Goal: Task Accomplishment & Management: Manage account settings

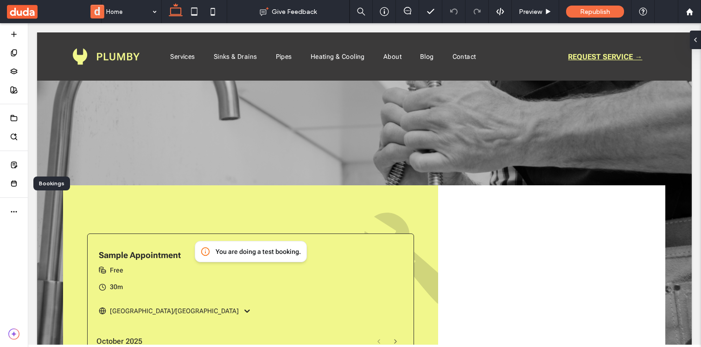
click at [56, 184] on div "Bookings" at bounding box center [51, 184] width 37 height 14
click at [16, 184] on icon at bounding box center [13, 183] width 7 height 7
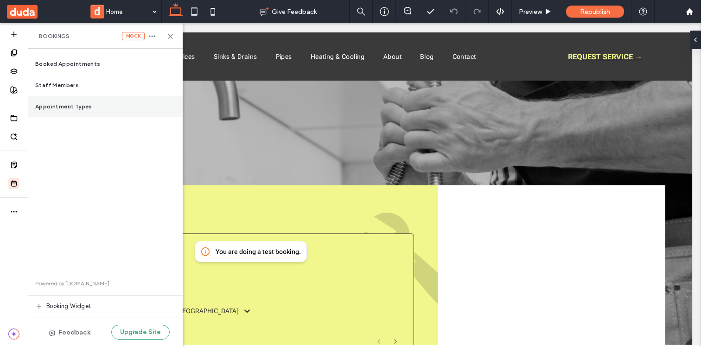
click at [86, 101] on div "Appointment Types" at bounding box center [105, 106] width 155 height 21
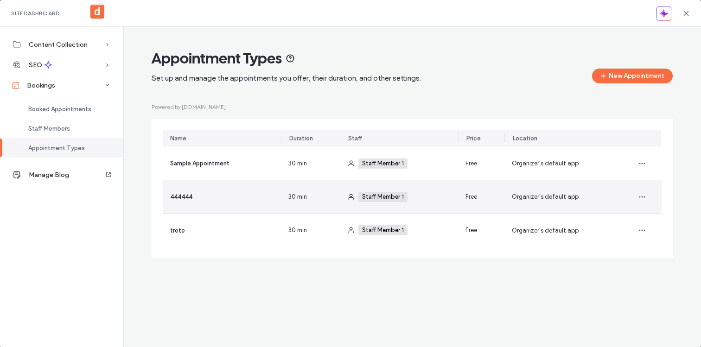
click at [231, 205] on div "444444" at bounding box center [222, 196] width 118 height 33
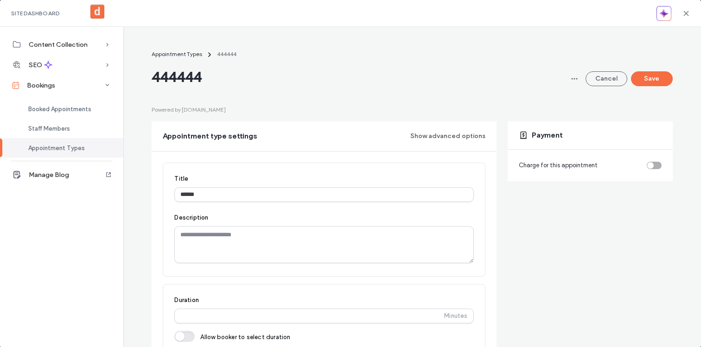
click at [653, 164] on div "toggle" at bounding box center [651, 165] width 6 height 6
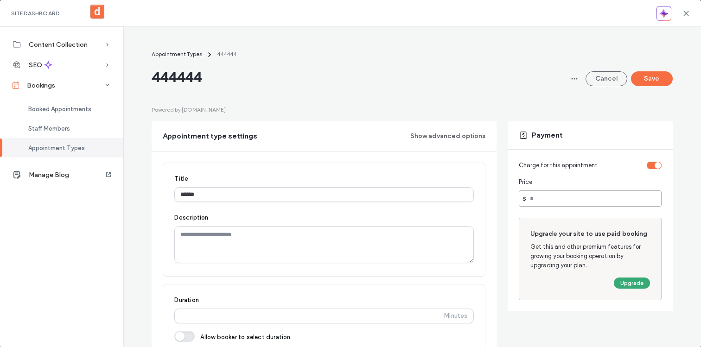
click at [550, 199] on input "number" at bounding box center [590, 199] width 143 height 16
type input "***"
click at [643, 84] on button "Save" at bounding box center [652, 78] width 42 height 15
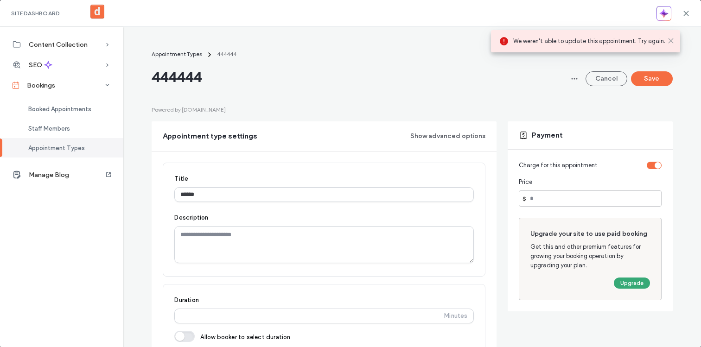
click at [673, 39] on use at bounding box center [671, 41] width 4 height 4
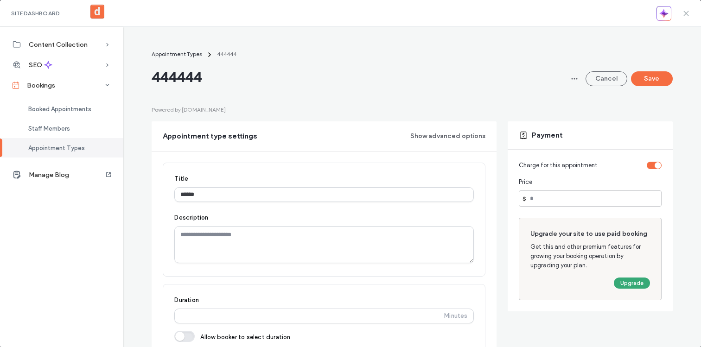
click at [688, 15] on icon at bounding box center [686, 13] width 7 height 7
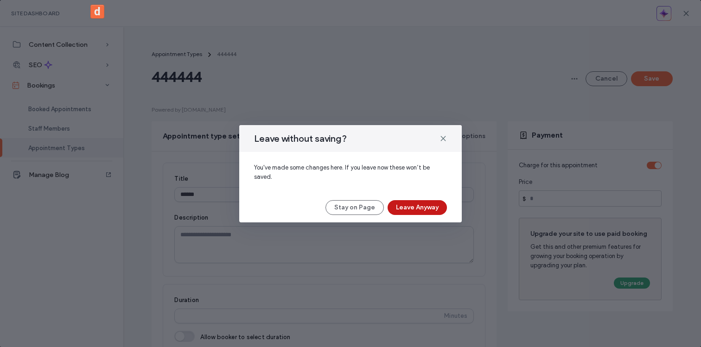
click at [405, 210] on button "Leave Anyway" at bounding box center [417, 207] width 59 height 15
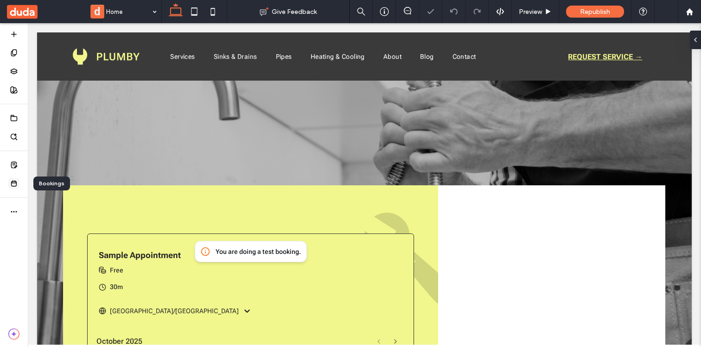
click at [17, 184] on icon at bounding box center [13, 183] width 7 height 7
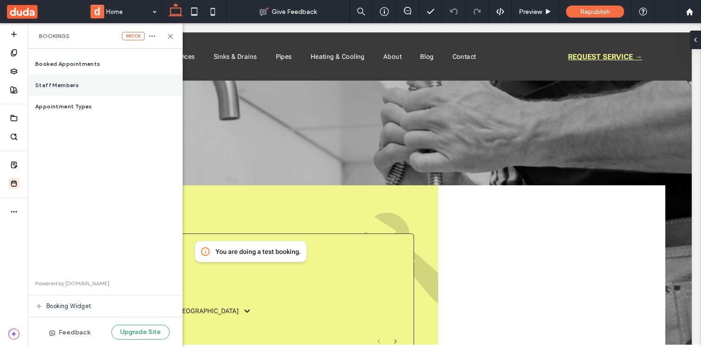
click at [77, 87] on div "Staff Members" at bounding box center [105, 85] width 155 height 21
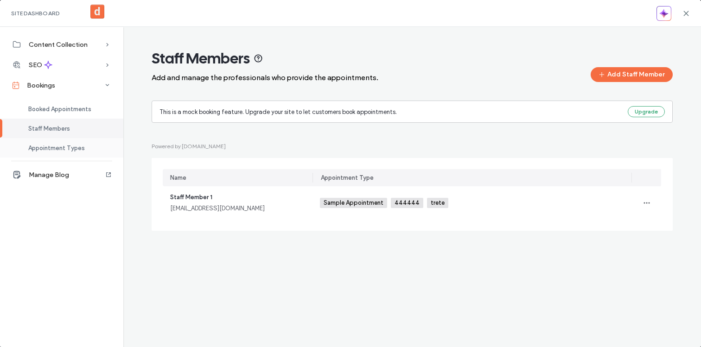
click at [76, 145] on span "Appointment Types" at bounding box center [56, 148] width 57 height 7
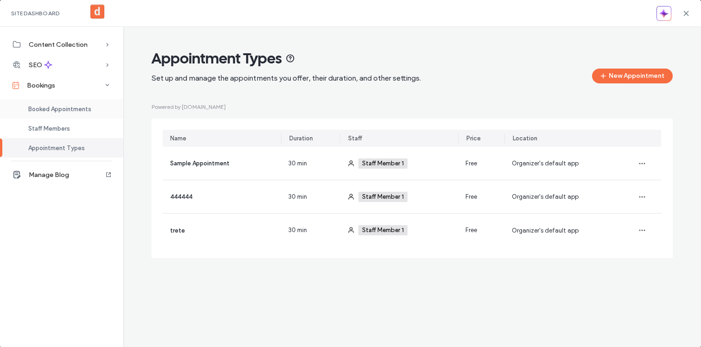
click at [70, 107] on span "Booked Appointments" at bounding box center [59, 109] width 63 height 7
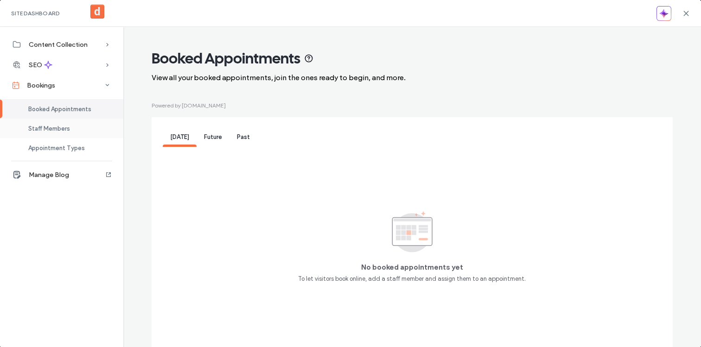
click at [79, 128] on div "Staff Members" at bounding box center [61, 128] width 123 height 19
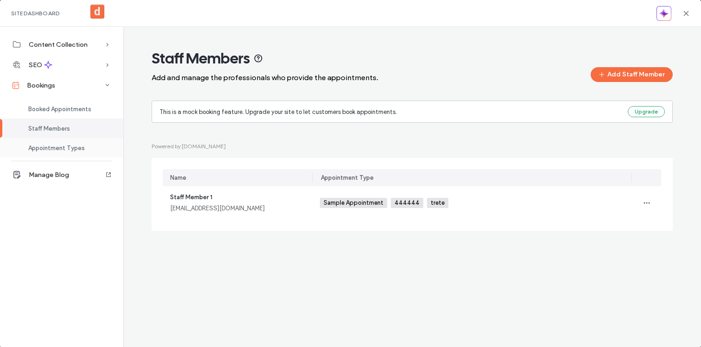
click at [56, 149] on span "Appointment Types" at bounding box center [56, 148] width 57 height 7
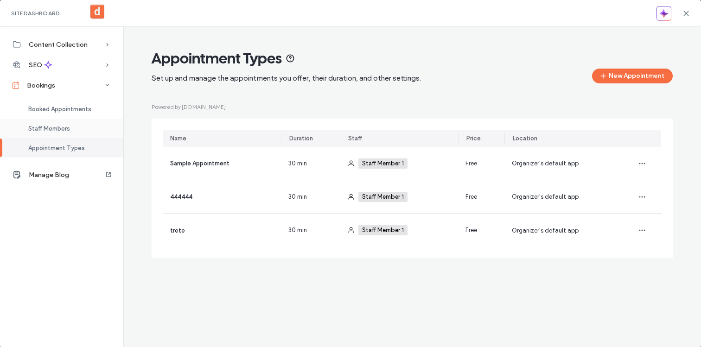
click at [61, 128] on span "Staff Members" at bounding box center [49, 128] width 42 height 7
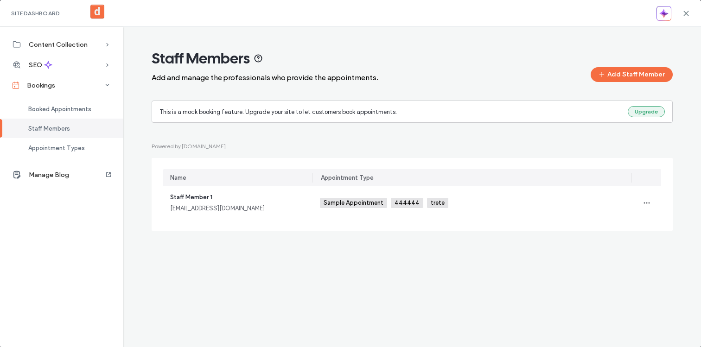
click at [643, 109] on button "Upgrade" at bounding box center [646, 111] width 37 height 11
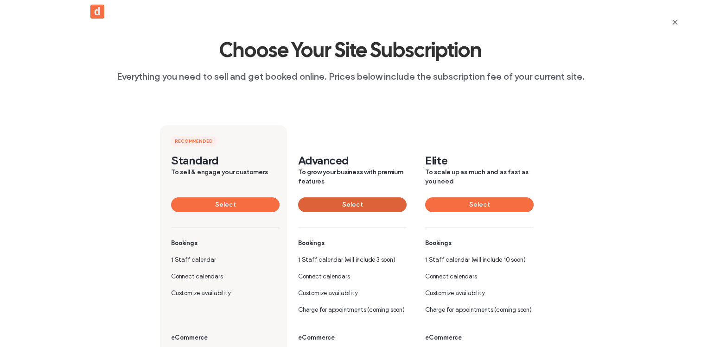
click at [359, 201] on button "Select" at bounding box center [352, 205] width 109 height 15
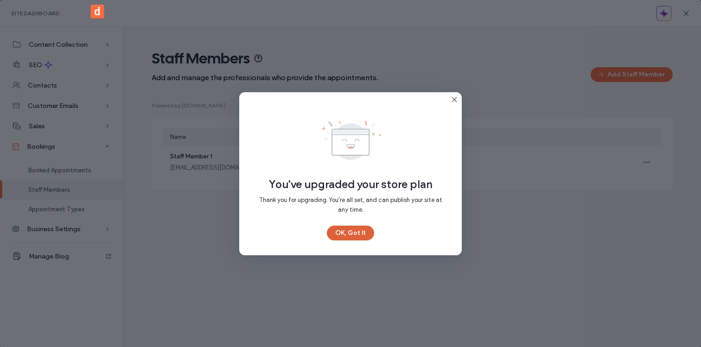
click at [349, 230] on button "OK, Got It" at bounding box center [350, 233] width 47 height 15
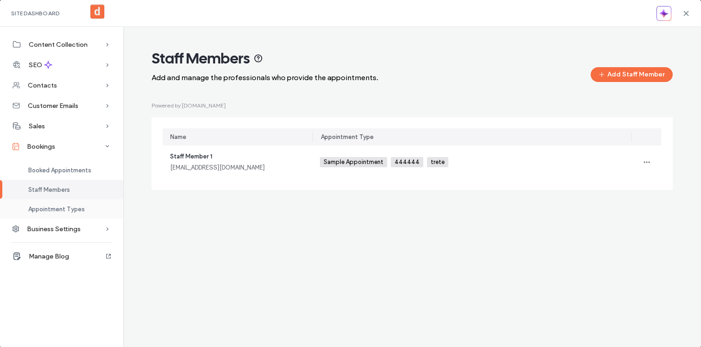
click at [71, 206] on span "Appointment Types" at bounding box center [56, 209] width 57 height 7
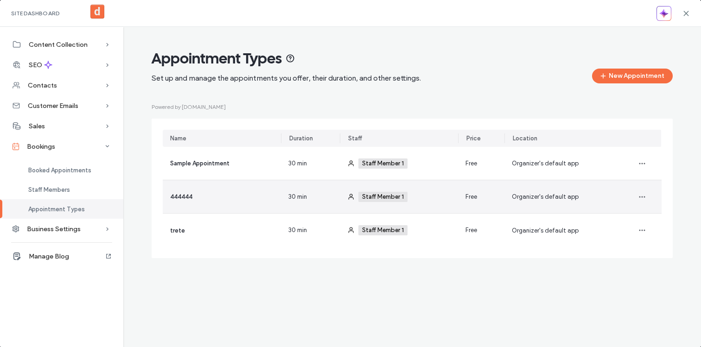
click at [226, 206] on div "444444" at bounding box center [222, 196] width 118 height 33
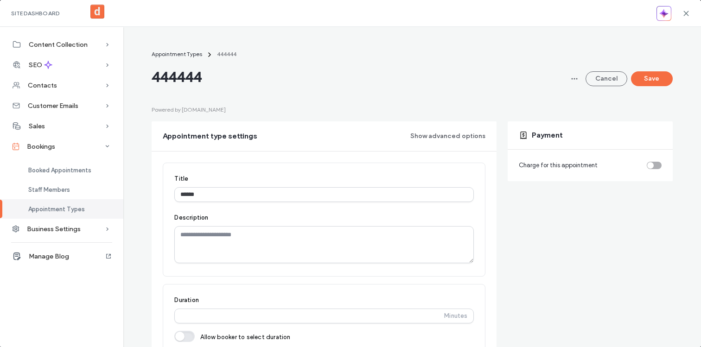
click at [653, 165] on div "toggle" at bounding box center [651, 165] width 6 height 6
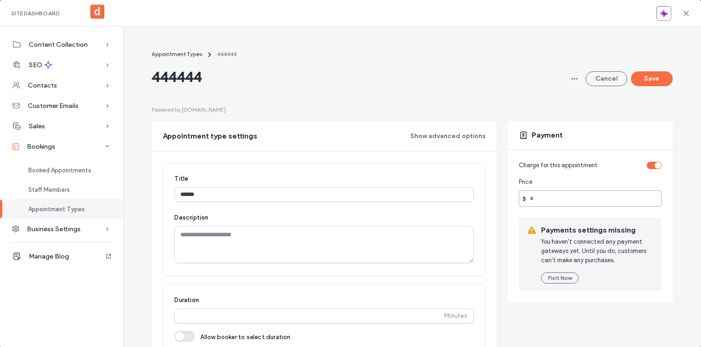
click at [560, 205] on input "number" at bounding box center [590, 199] width 143 height 16
type input "***"
click at [649, 77] on button "Save" at bounding box center [652, 78] width 42 height 15
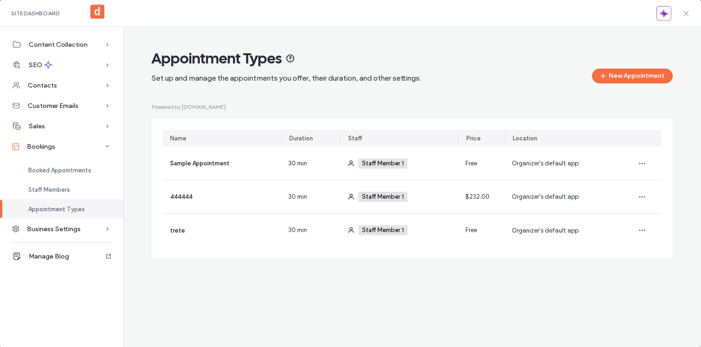
click at [685, 15] on use at bounding box center [686, 13] width 4 height 4
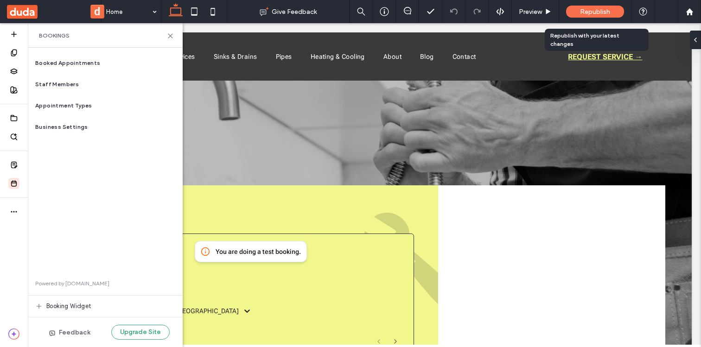
click at [588, 12] on span "Republish" at bounding box center [595, 12] width 30 height 8
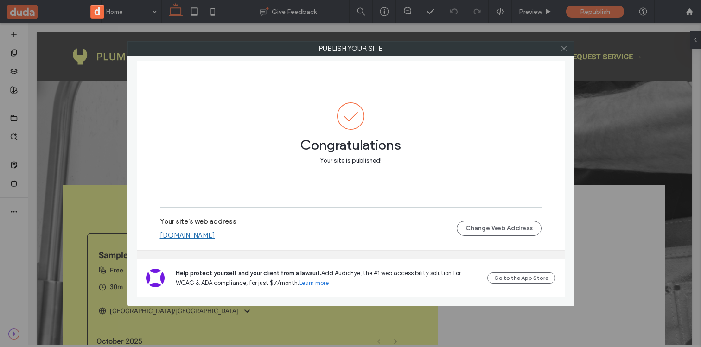
click at [198, 234] on link "[DOMAIN_NAME]" at bounding box center [187, 235] width 55 height 8
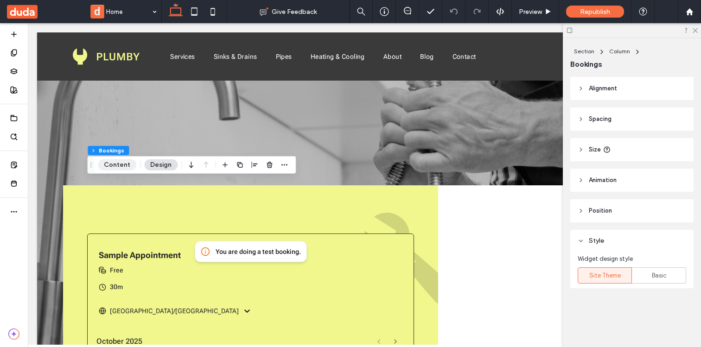
click at [126, 165] on button "Content" at bounding box center [117, 165] width 39 height 11
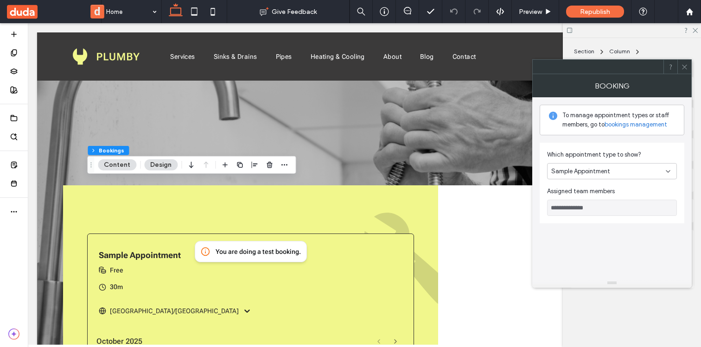
click at [629, 170] on div "Sample Appointment" at bounding box center [609, 171] width 115 height 9
click at [609, 199] on div "444444" at bounding box center [612, 204] width 129 height 16
click at [16, 184] on use at bounding box center [14, 184] width 5 height 6
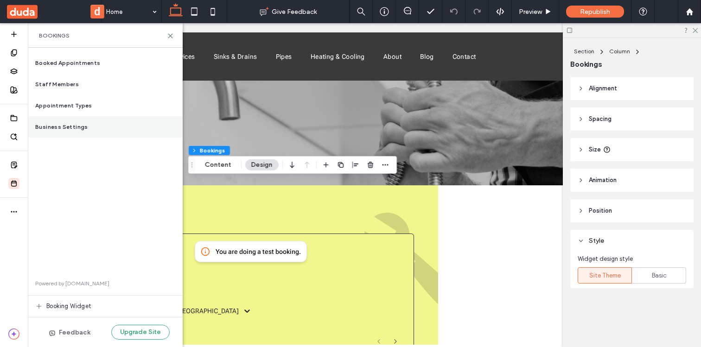
click at [75, 123] on span "Business Settings" at bounding box center [61, 127] width 53 height 8
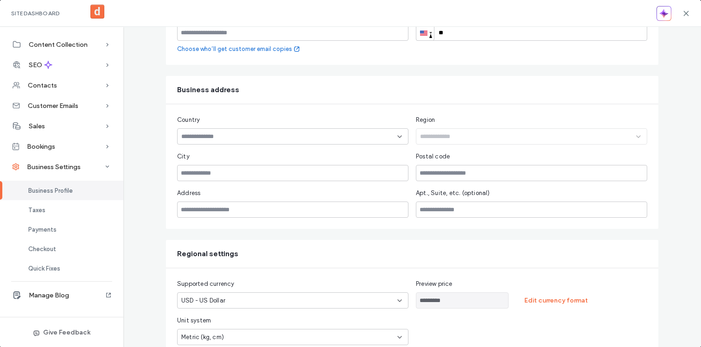
scroll to position [180, 0]
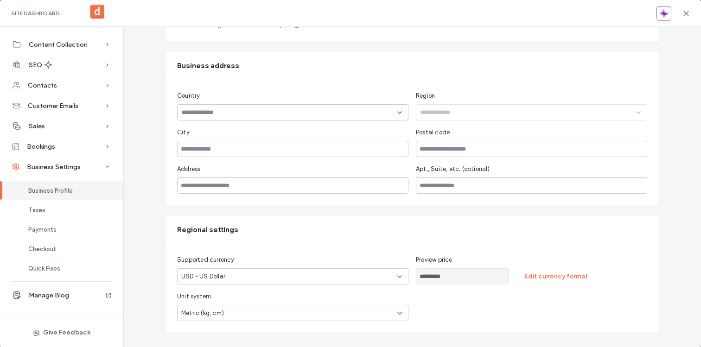
click at [454, 275] on input "*********" at bounding box center [462, 277] width 93 height 16
click at [293, 274] on div "USD - US Dollar" at bounding box center [287, 276] width 212 height 9
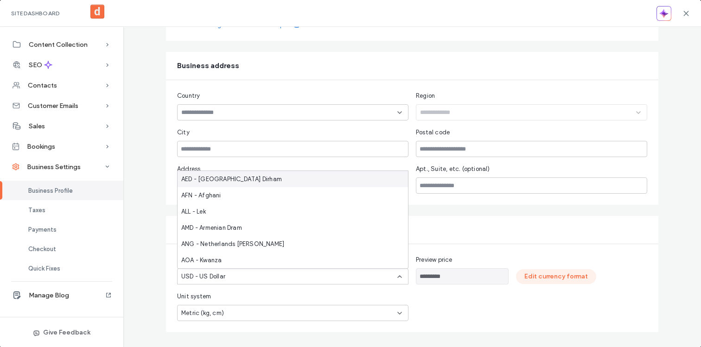
click at [546, 273] on button "Edit currency format" at bounding box center [556, 277] width 80 height 15
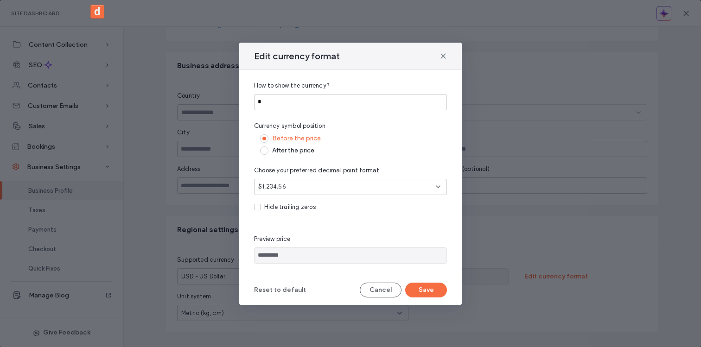
click at [285, 184] on div "$1,234.56" at bounding box center [347, 186] width 178 height 9
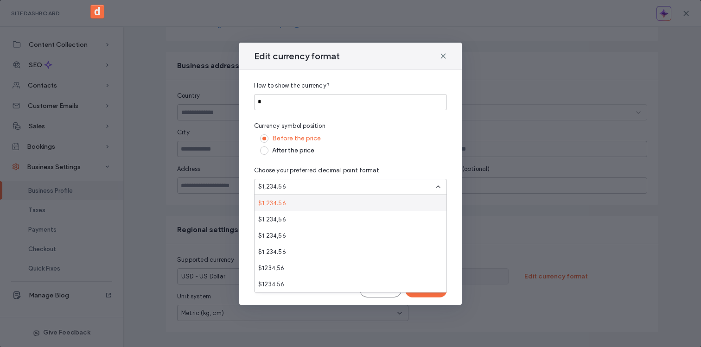
click at [285, 184] on div "$1,234.56" at bounding box center [347, 186] width 178 height 9
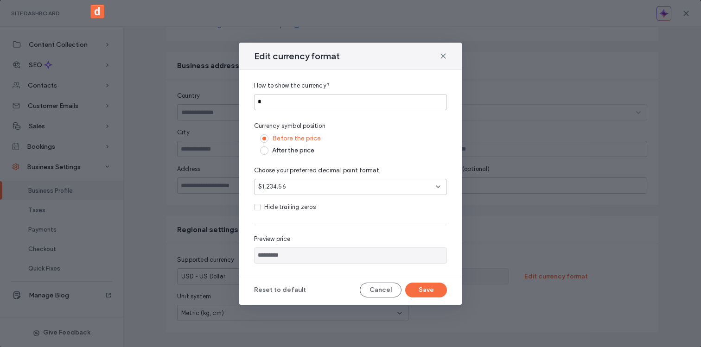
click at [290, 147] on div "After the price" at bounding box center [359, 151] width 175 height 8
type input "*********"
click at [428, 285] on button "Save" at bounding box center [426, 290] width 42 height 15
type input "*********"
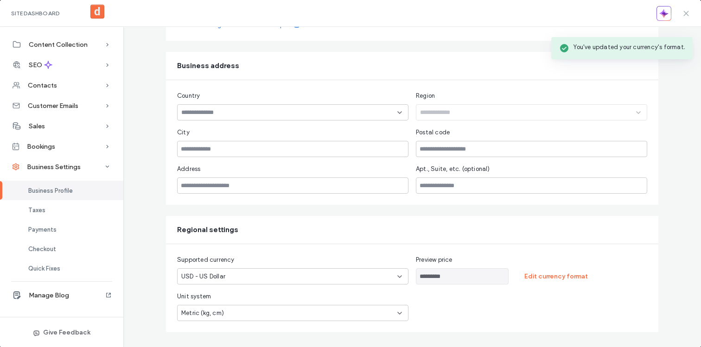
click at [688, 13] on use at bounding box center [686, 13] width 4 height 4
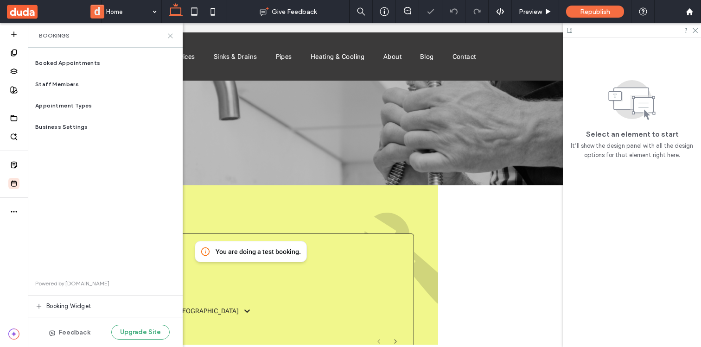
click at [168, 37] on icon at bounding box center [170, 35] width 7 height 7
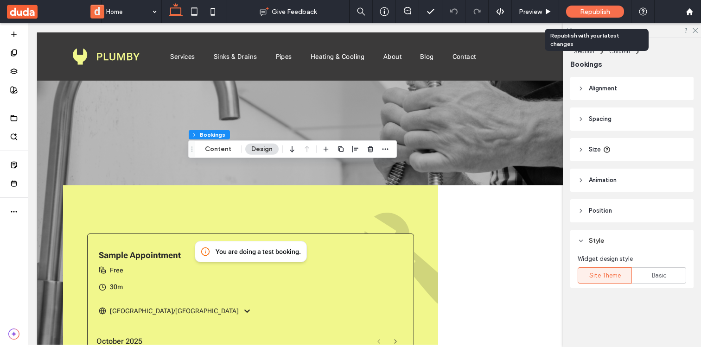
click at [591, 8] on span "Republish" at bounding box center [595, 12] width 30 height 8
